Goal: Share content

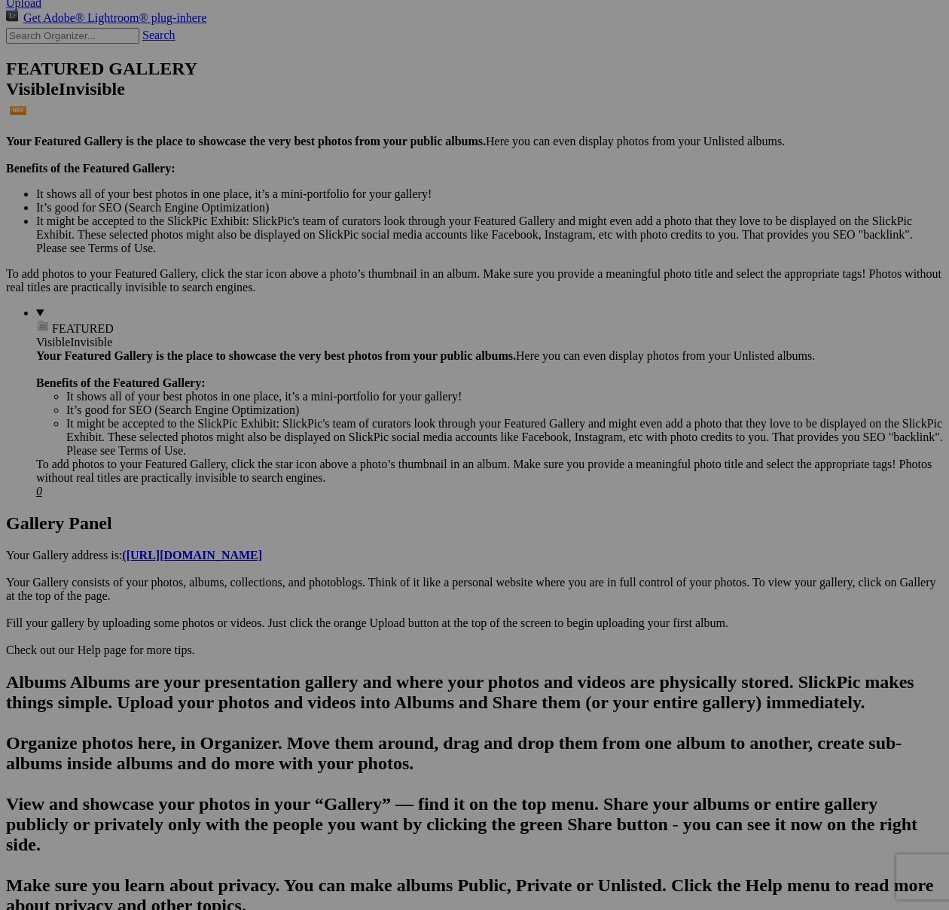
scroll to position [330, 0]
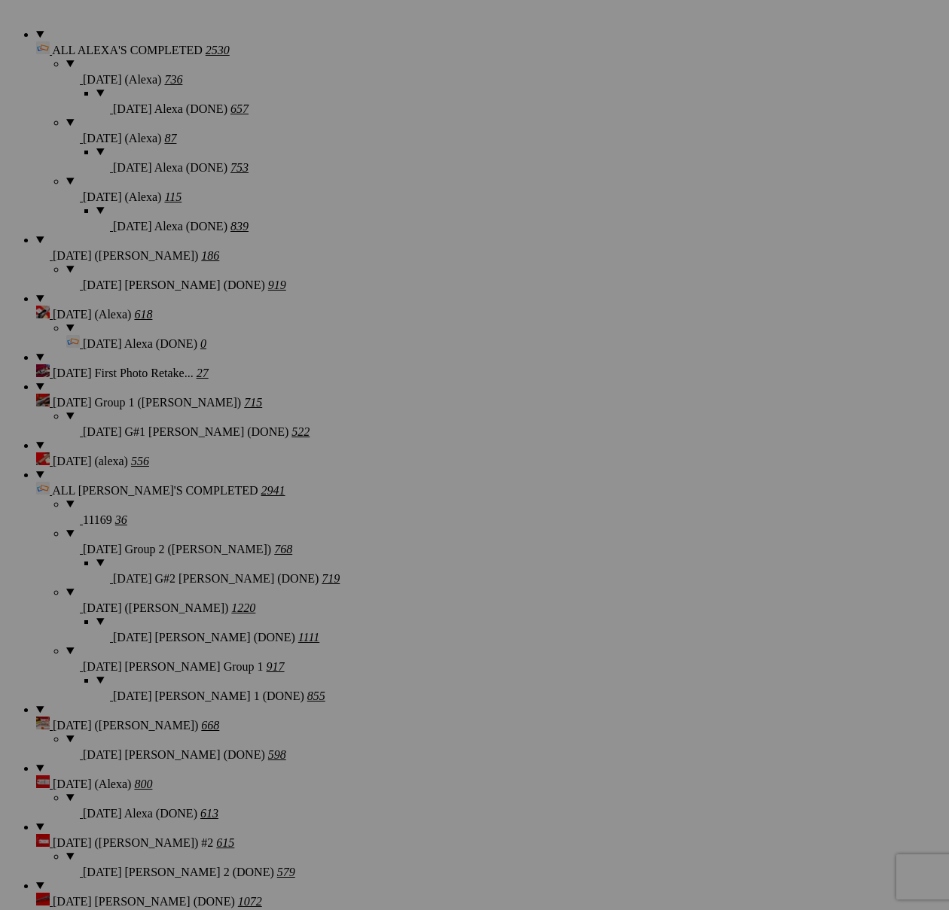
scroll to position [1290, 0]
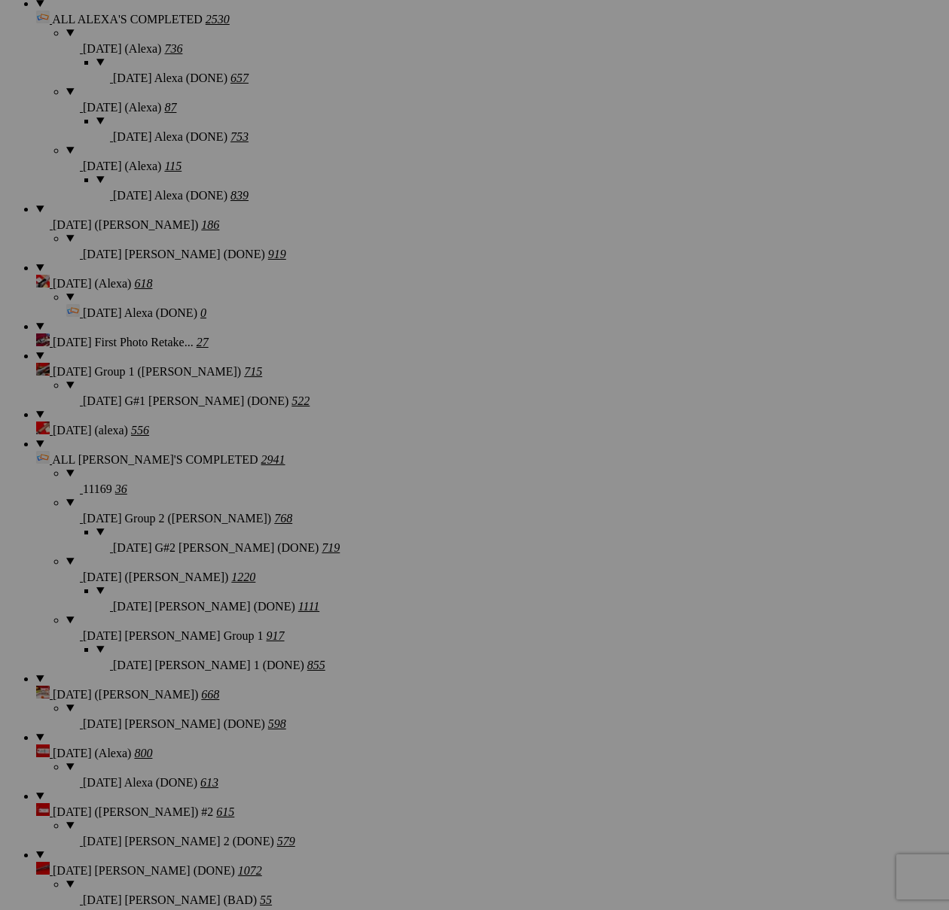
drag, startPoint x: 287, startPoint y: 487, endPoint x: 556, endPoint y: 682, distance: 332.6
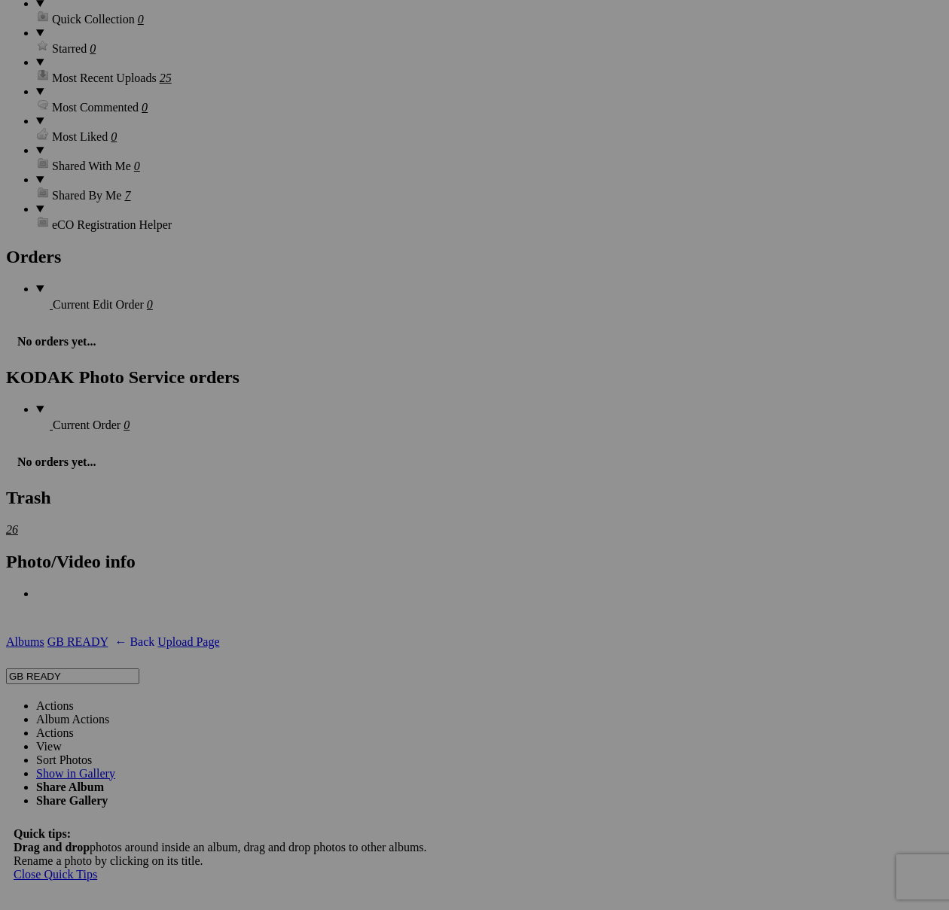
scroll to position [3836, 0]
drag, startPoint x: 239, startPoint y: 757, endPoint x: 355, endPoint y: 777, distance: 117.7
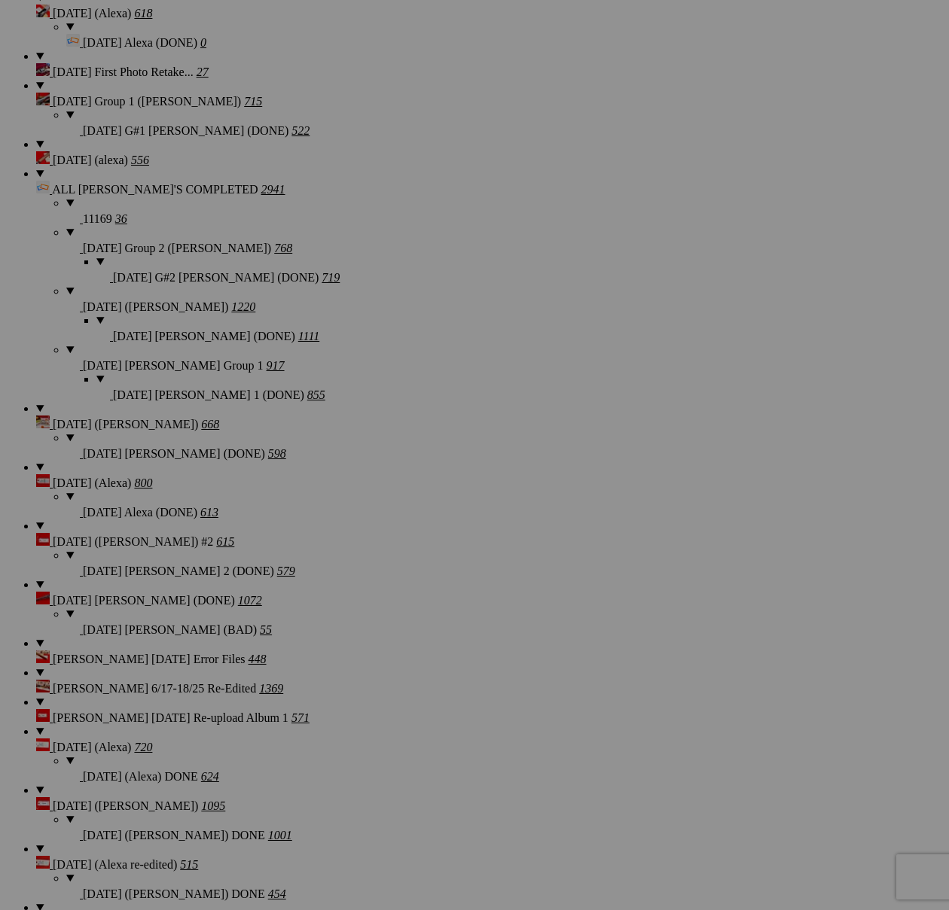
scroll to position [1563, 0]
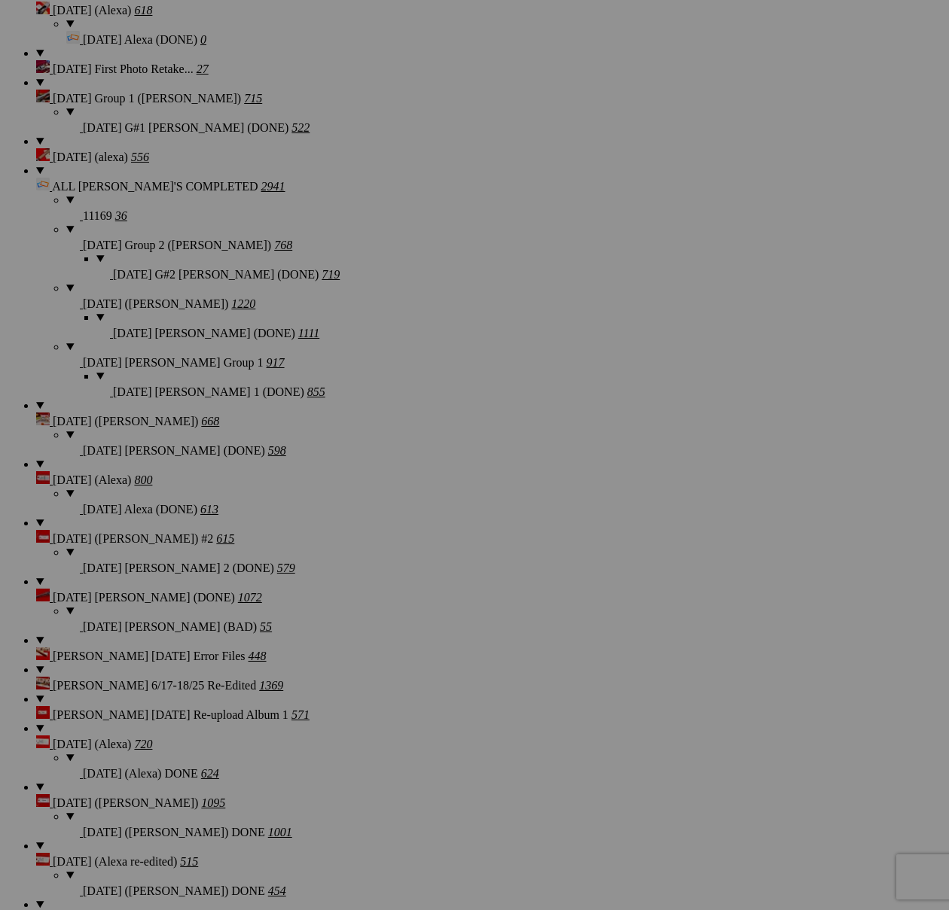
drag, startPoint x: 577, startPoint y: 839, endPoint x: 676, endPoint y: 412, distance: 438.8
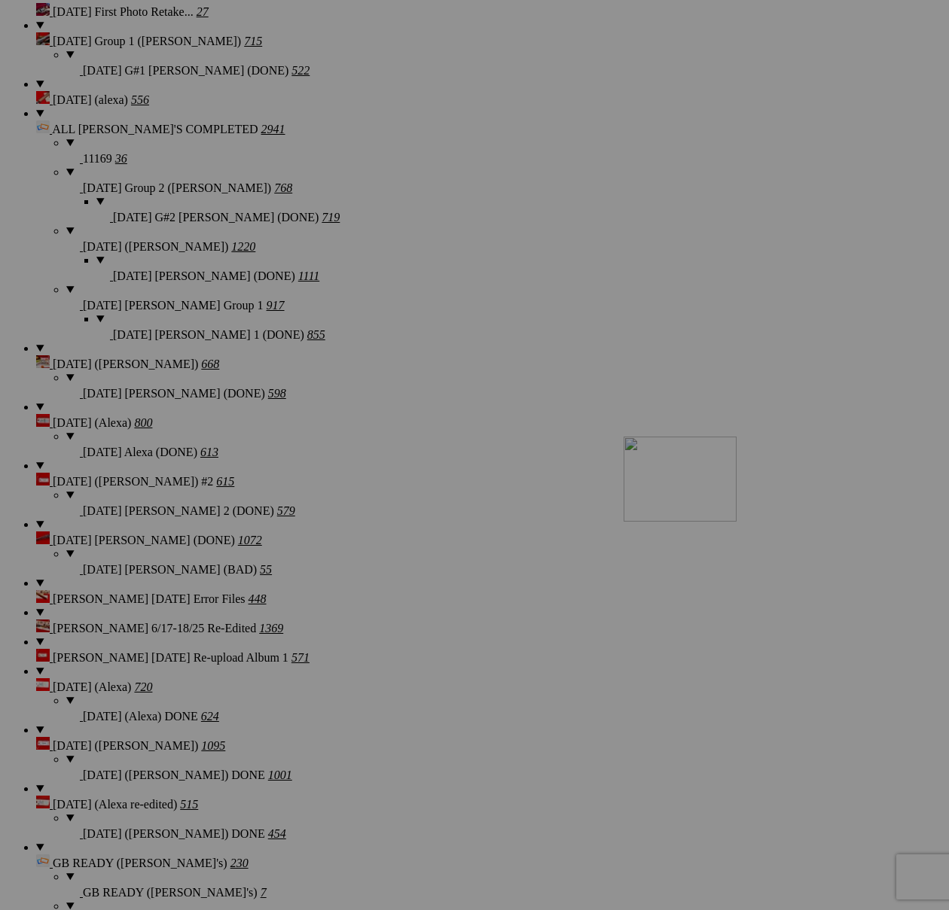
scroll to position [1617, 0]
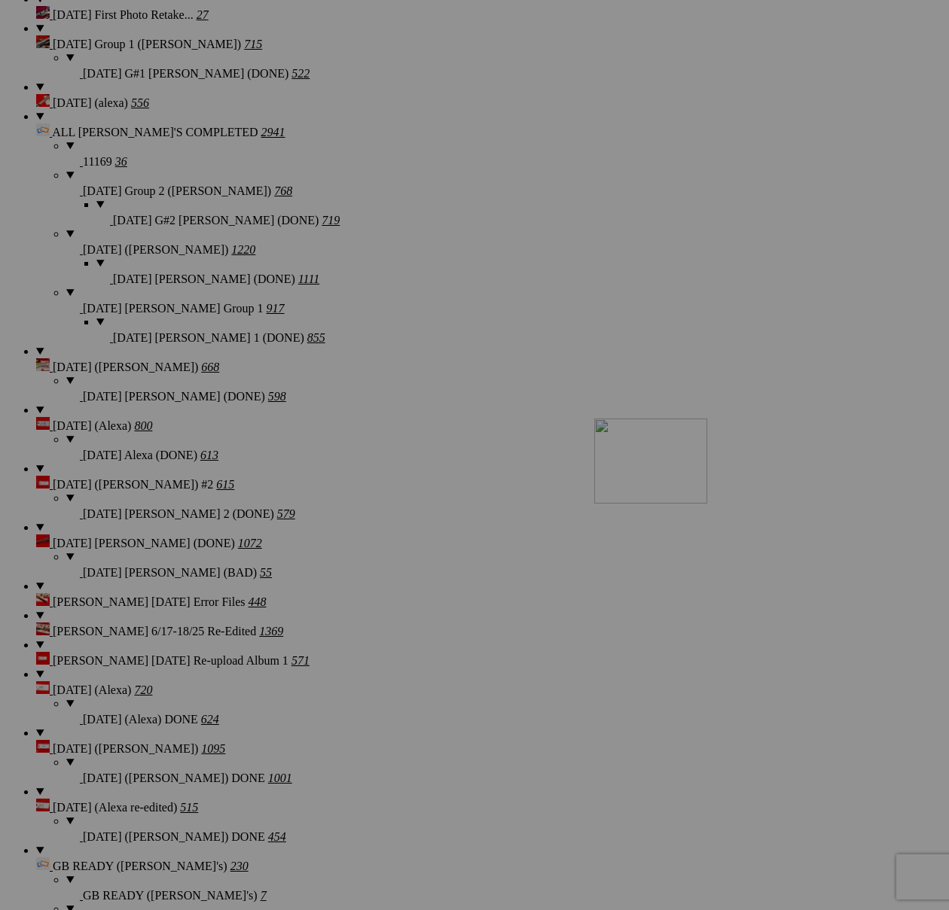
drag, startPoint x: 871, startPoint y: 369, endPoint x: 811, endPoint y: 550, distance: 190.4
drag, startPoint x: 293, startPoint y: 548, endPoint x: 745, endPoint y: 562, distance: 452.6
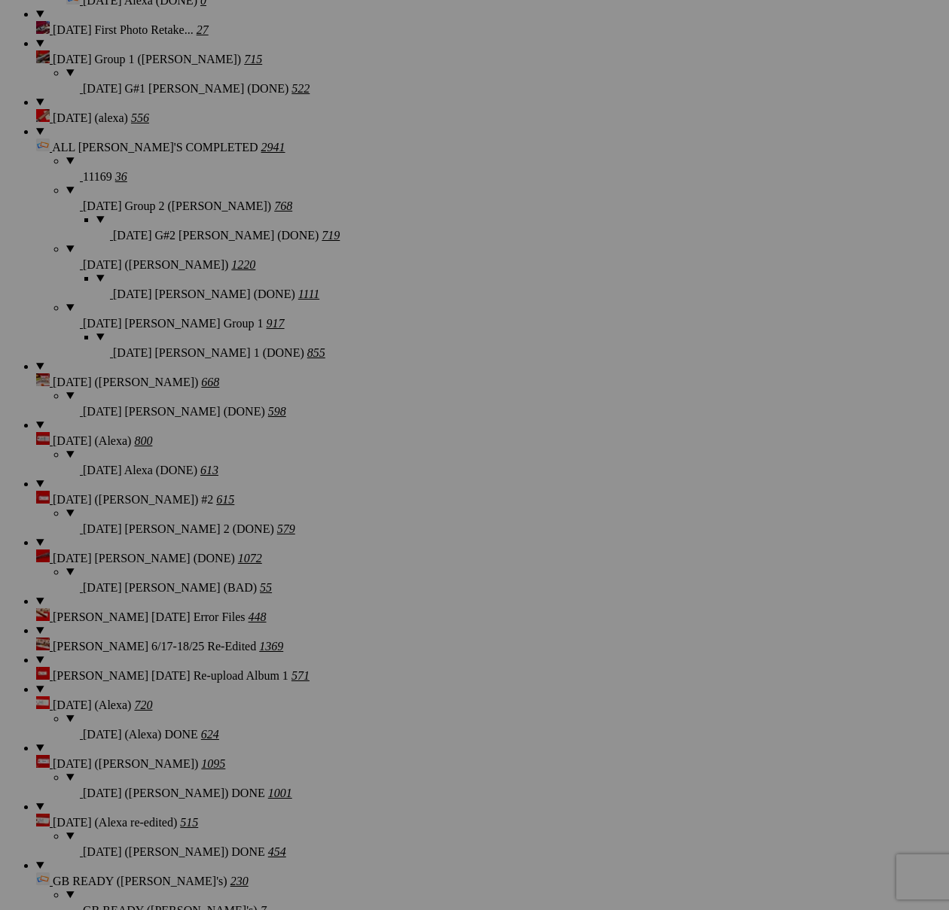
scroll to position [1603, 0]
drag, startPoint x: 437, startPoint y: 169, endPoint x: 616, endPoint y: 564, distance: 433.9
drag, startPoint x: 434, startPoint y: 177, endPoint x: 554, endPoint y: 565, distance: 406.0
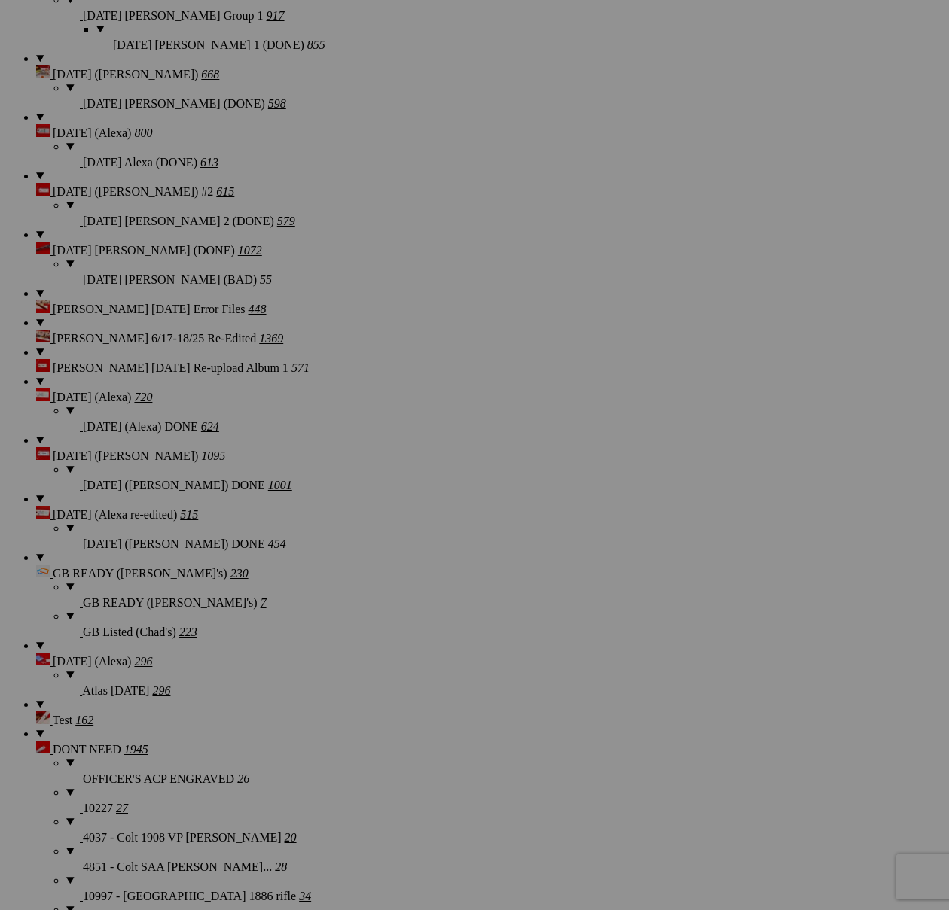
scroll to position [1907, 0]
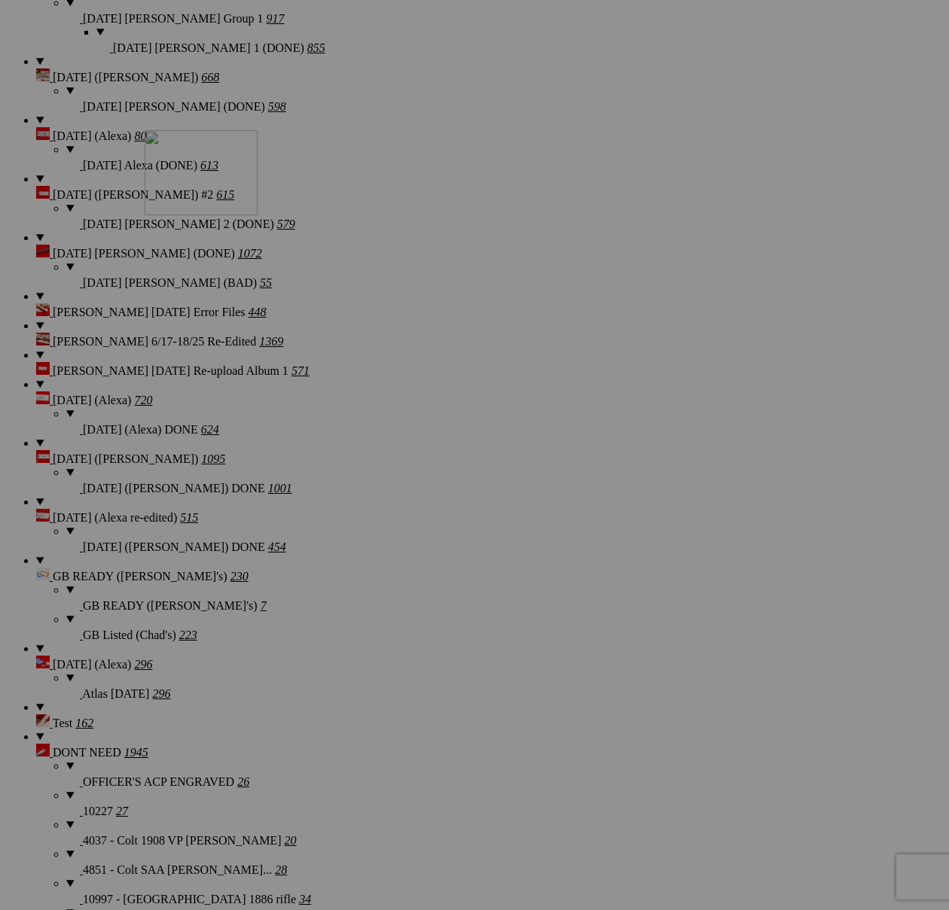
drag, startPoint x: 420, startPoint y: 638, endPoint x: 361, endPoint y: 261, distance: 381.7
drag, startPoint x: 418, startPoint y: 644, endPoint x: 230, endPoint y: 437, distance: 280.3
drag, startPoint x: 303, startPoint y: 431, endPoint x: 884, endPoint y: 242, distance: 611.1
drag, startPoint x: 440, startPoint y: 635, endPoint x: 816, endPoint y: 427, distance: 429.9
drag, startPoint x: 727, startPoint y: 452, endPoint x: 394, endPoint y: 635, distance: 379.7
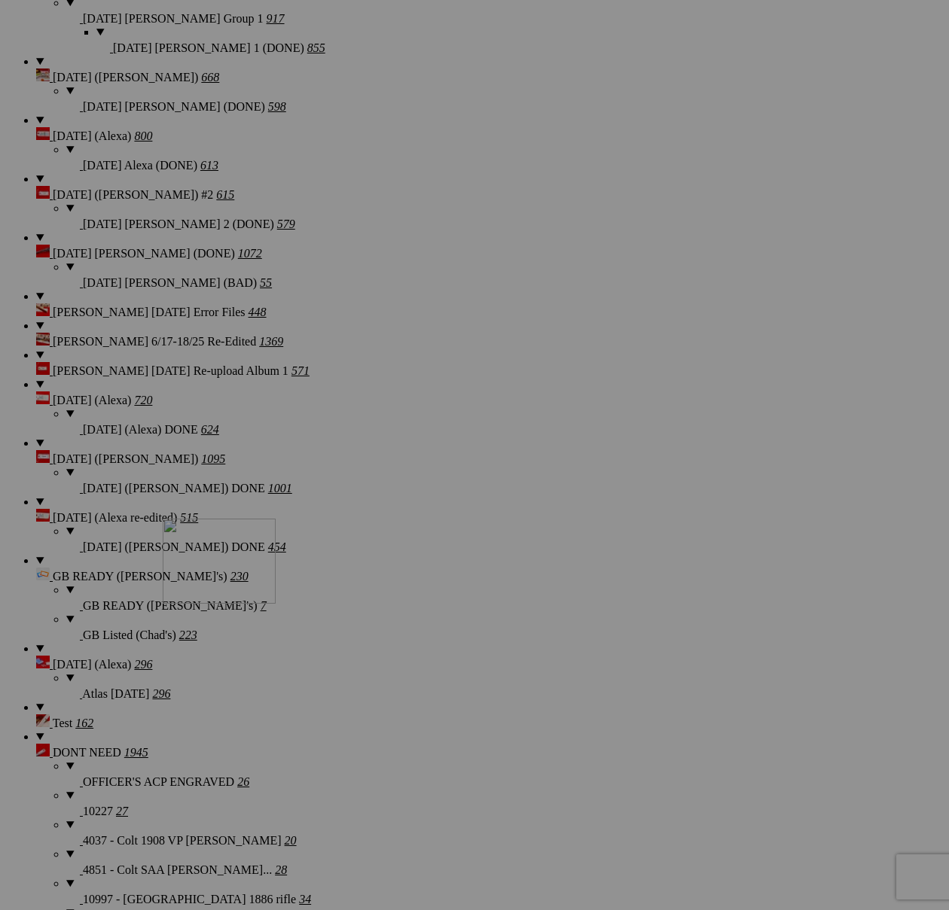
drag, startPoint x: 556, startPoint y: 449, endPoint x: 379, endPoint y: 650, distance: 267.2
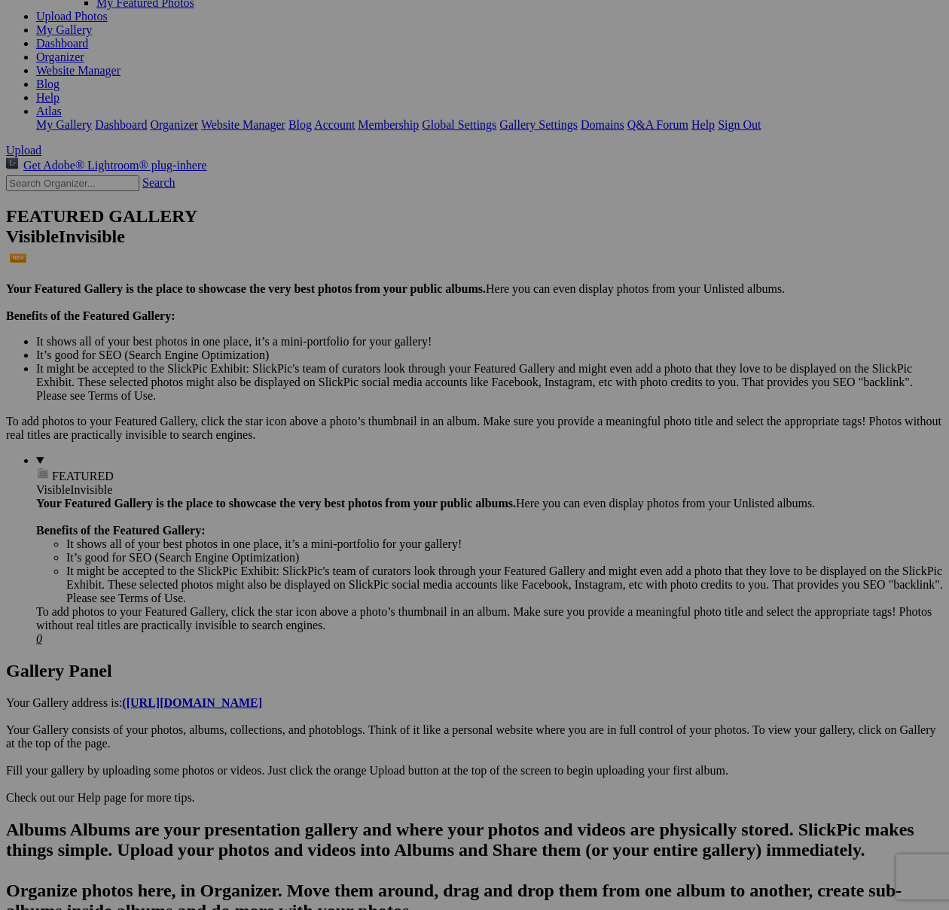
scroll to position [247, 0]
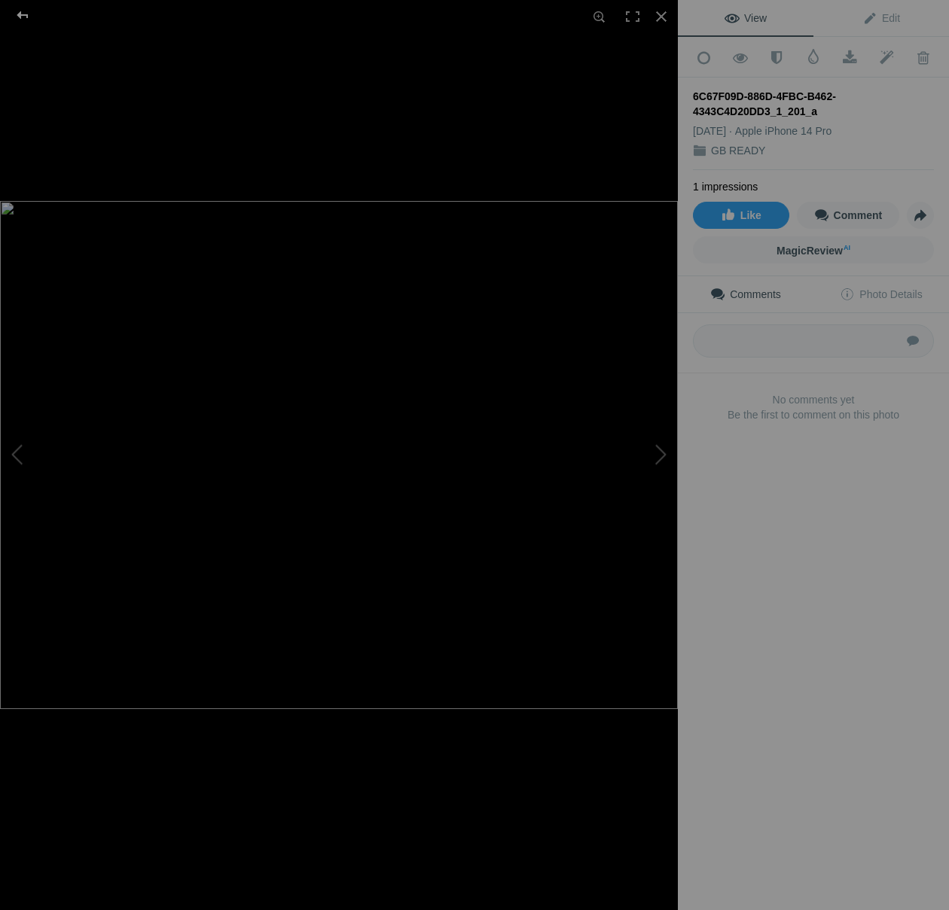
click at [28, 14] on div at bounding box center [22, 15] width 54 height 30
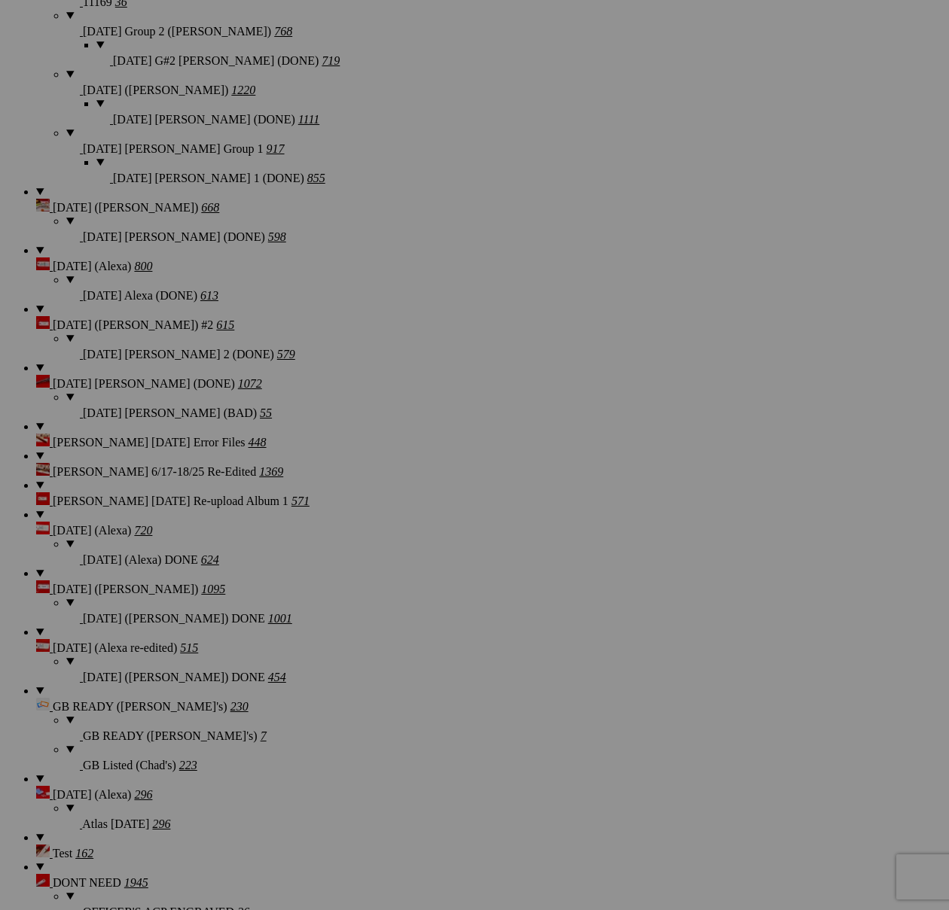
scroll to position [1775, 0]
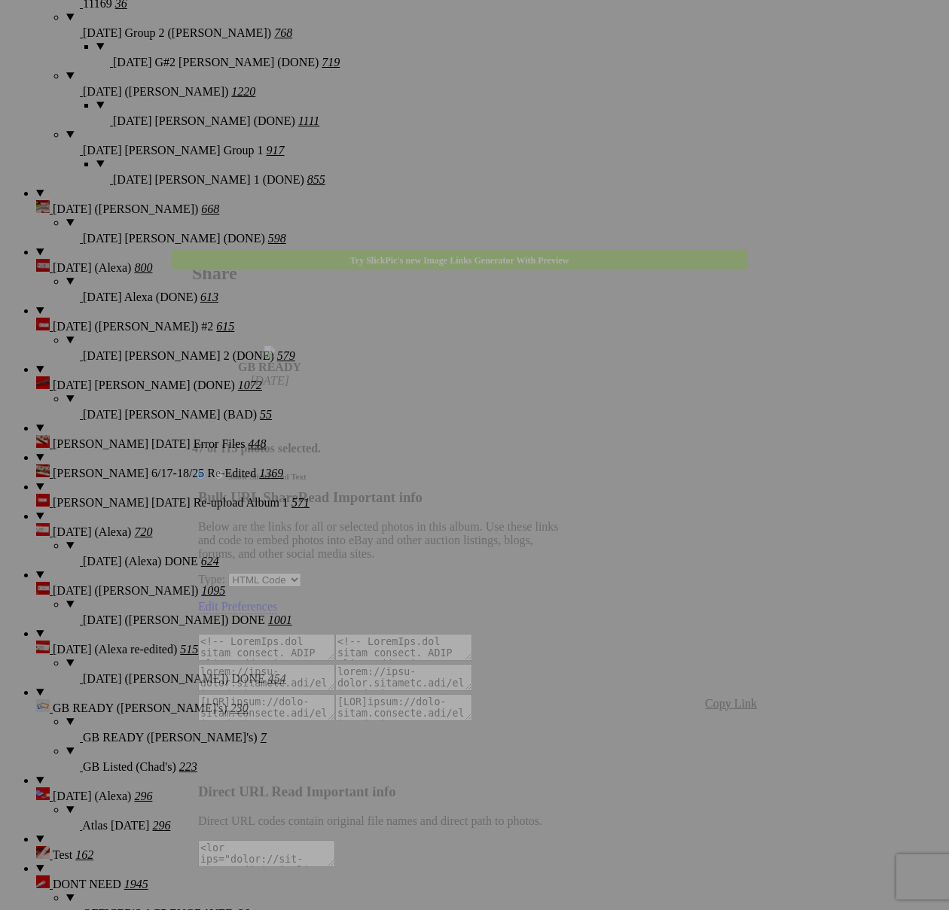
type textarea "<!-- [DOMAIN_NAME] image hosting. HTML Bulk Share code Starts Here --> <div sty…"
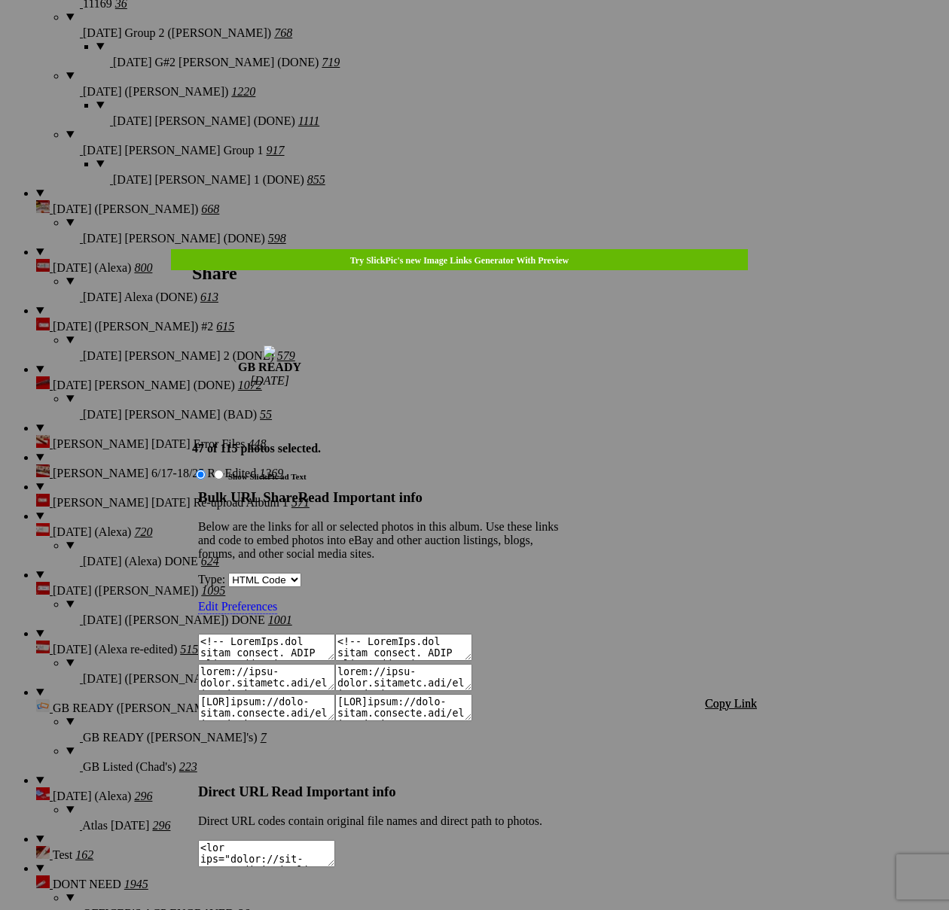
click at [728, 697] on span "Copy Link" at bounding box center [731, 703] width 52 height 13
click at [486, 47] on div at bounding box center [474, 455] width 949 height 910
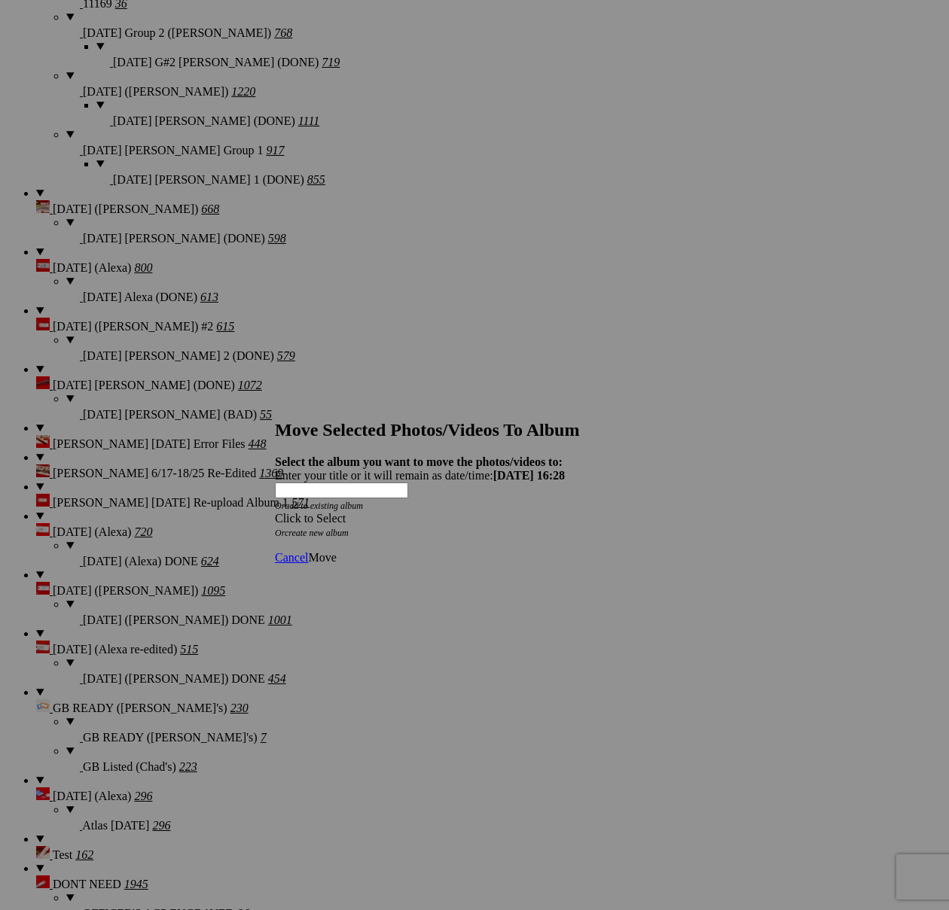
click at [576, 512] on div "Click to Select" at bounding box center [474, 519] width 399 height 14
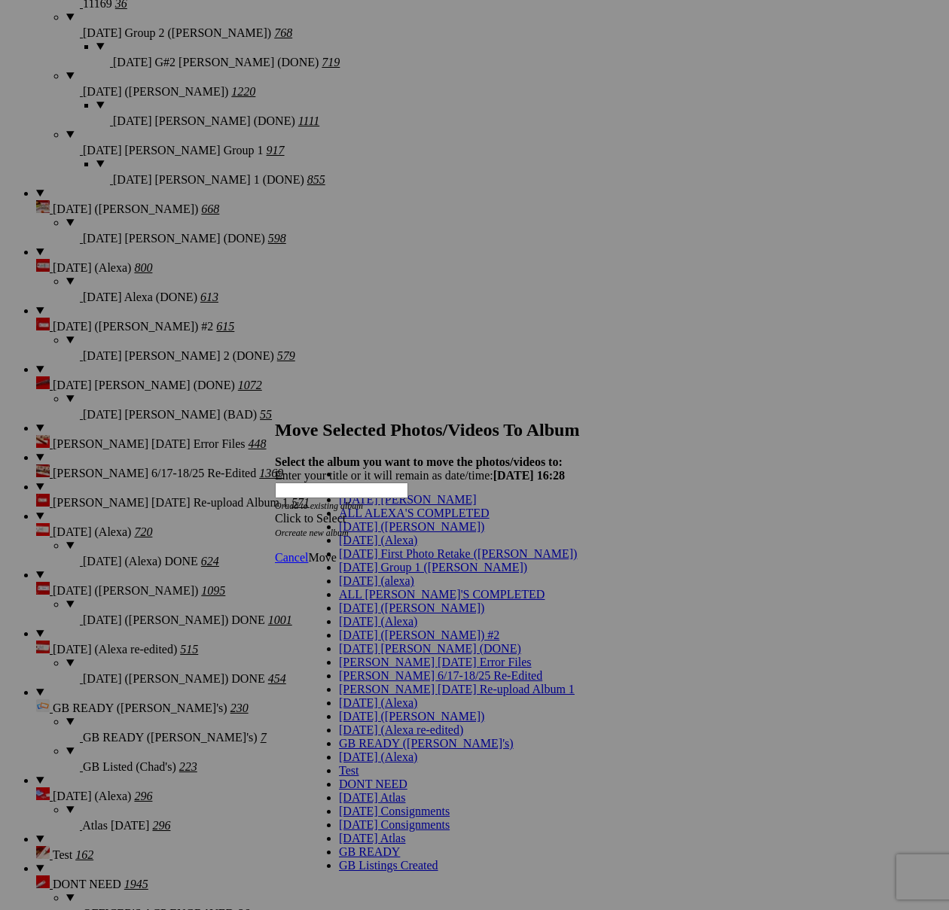
scroll to position [407, 0]
click at [361, 859] on span "GB Listings Created" at bounding box center [388, 865] width 99 height 13
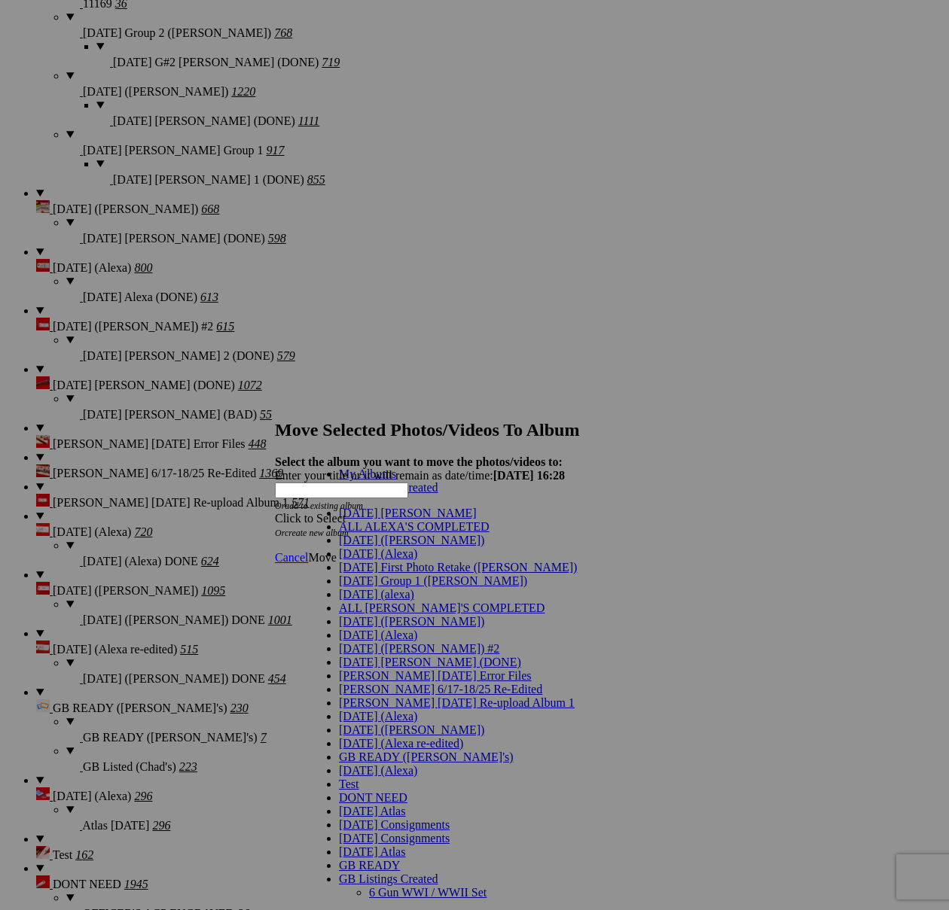
click at [406, 494] on link "GB Listings Created" at bounding box center [388, 487] width 99 height 13
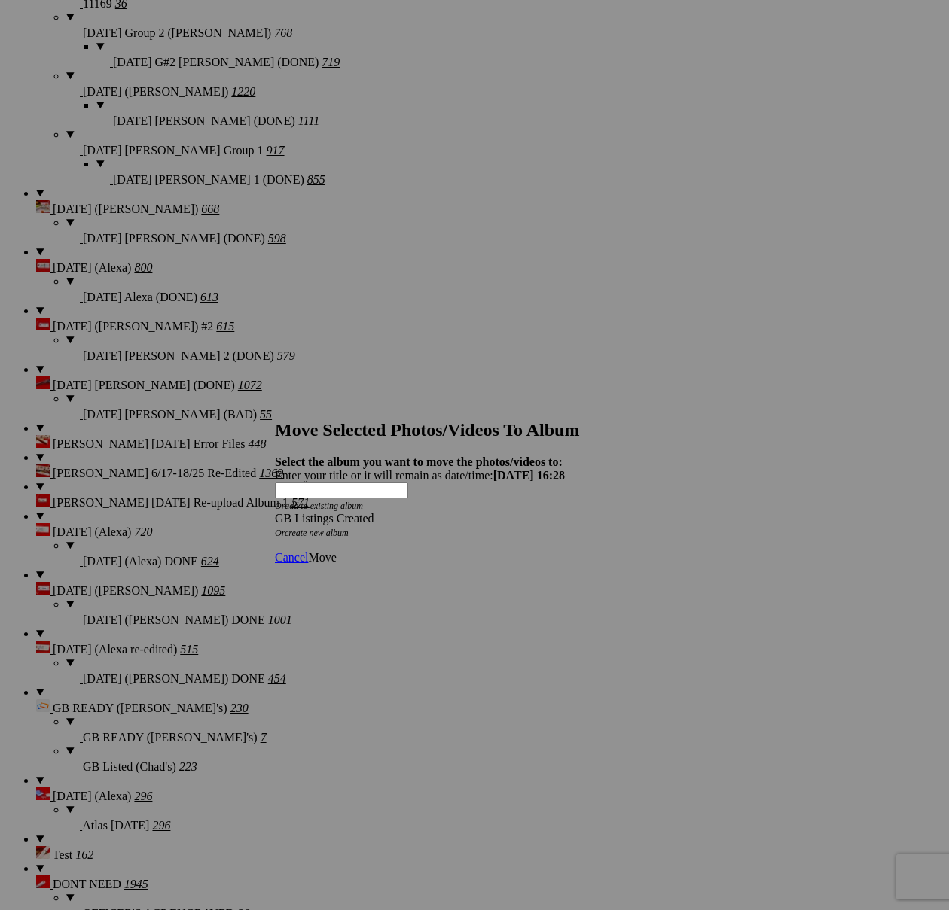
click at [336, 551] on span "Move" at bounding box center [322, 557] width 28 height 13
